Goal: Task Accomplishment & Management: Complete application form

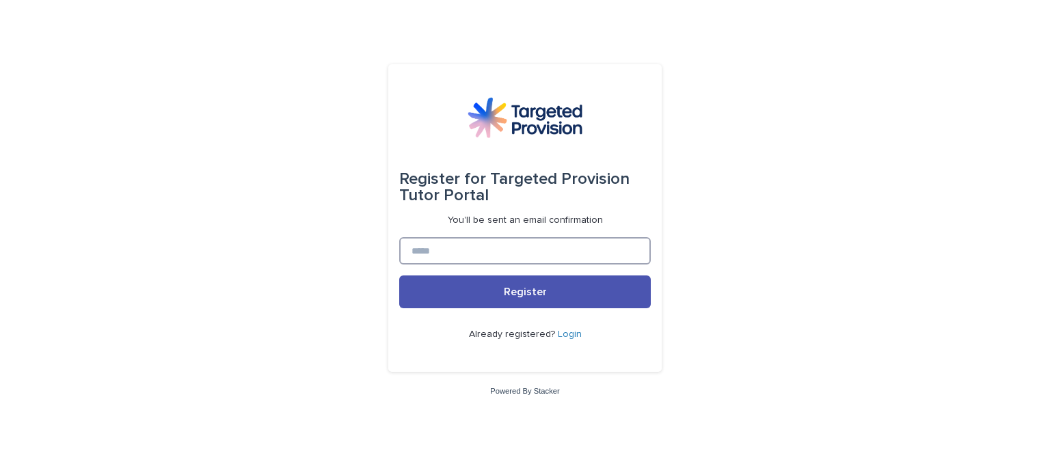
click at [451, 255] on input at bounding box center [525, 250] width 252 height 27
type input "**********"
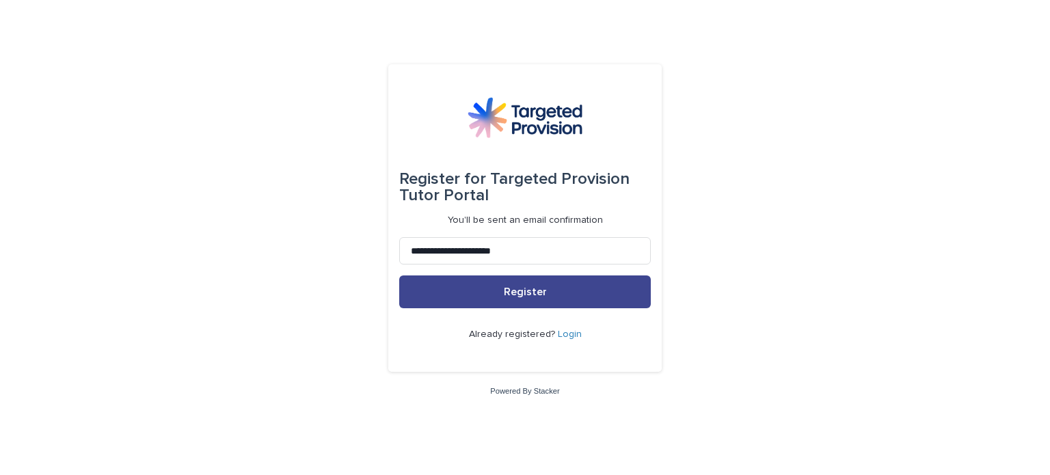
click at [492, 289] on button "Register" at bounding box center [525, 292] width 252 height 33
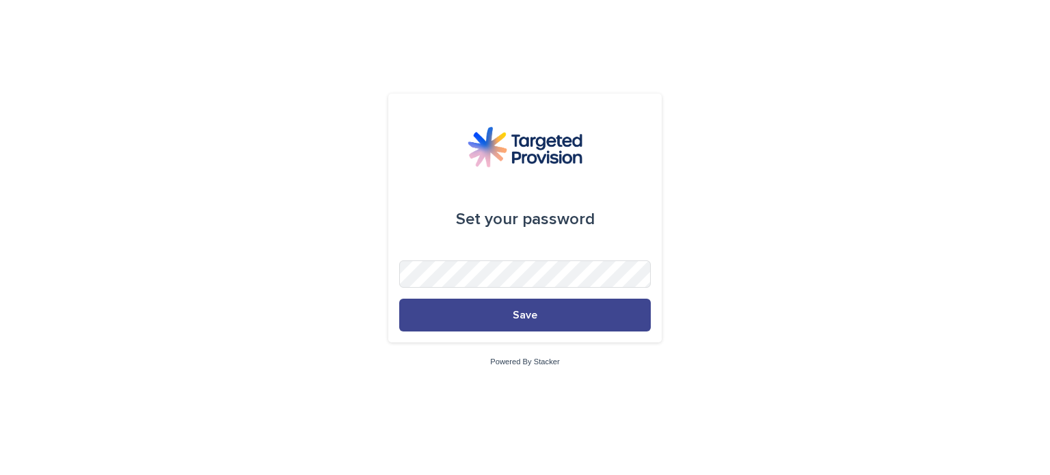
click at [511, 307] on button "Save" at bounding box center [525, 315] width 252 height 33
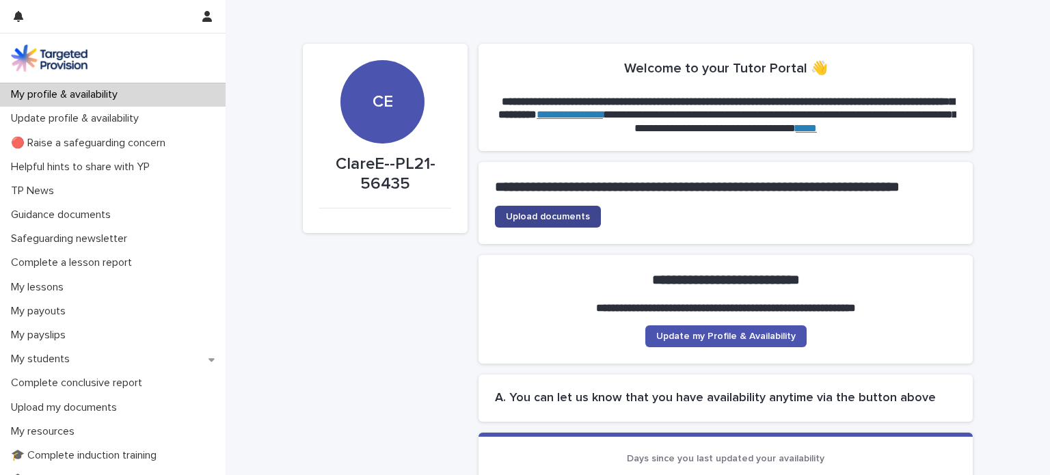
click at [546, 228] on link "Upload documents" at bounding box center [548, 217] width 106 height 22
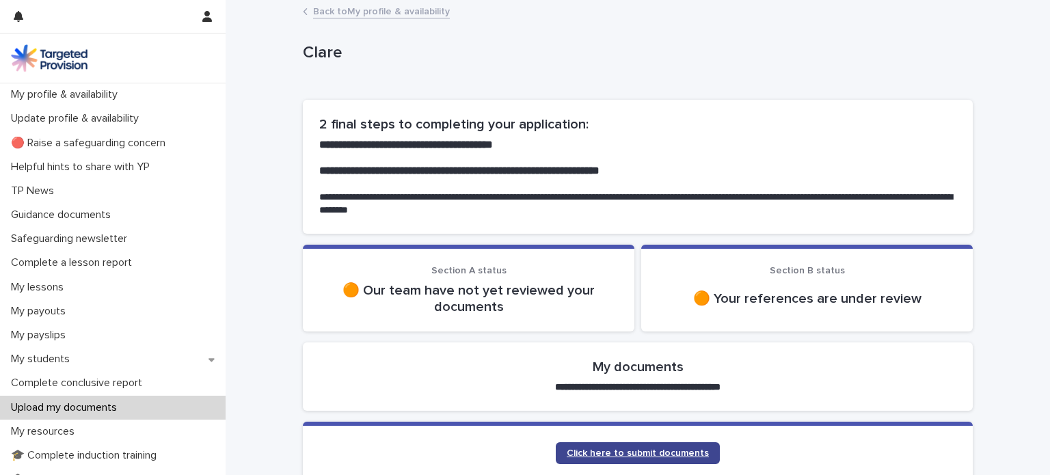
click at [591, 451] on span "Click here to submit documents" at bounding box center [638, 454] width 142 height 10
